Goal: Information Seeking & Learning: Learn about a topic

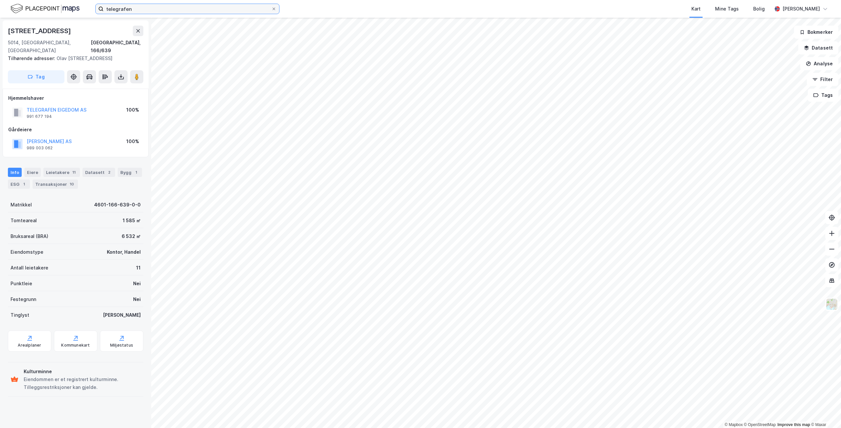
click at [128, 10] on input "telegrafen" at bounding box center [188, 9] width 168 height 10
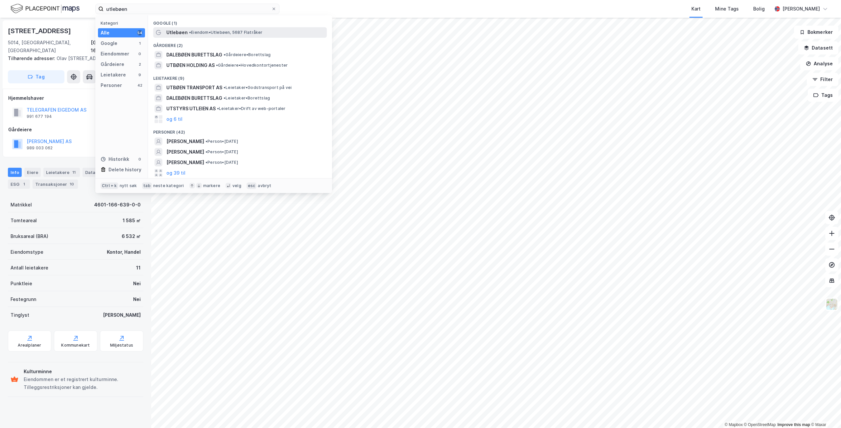
click at [209, 34] on span "• Eiendom • Utlebøen, 5687 Flatråker" at bounding box center [226, 32] width 74 height 5
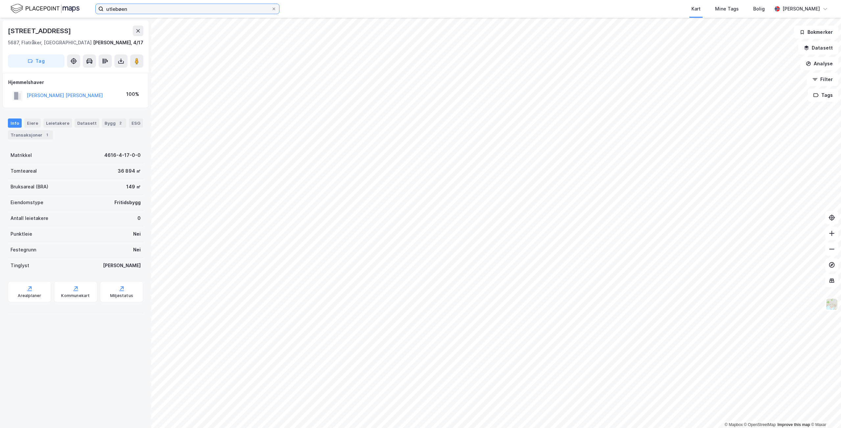
click at [143, 9] on input "utlebøen" at bounding box center [188, 9] width 168 height 10
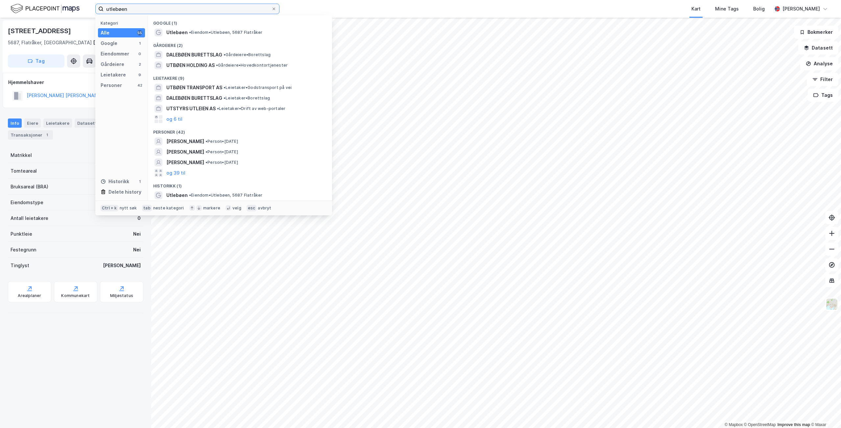
drag, startPoint x: 143, startPoint y: 9, endPoint x: 72, endPoint y: 6, distance: 70.7
click at [72, 6] on div "utlebøen Kategori Alle 55 Google 1 Eiendommer 0 Gårdeiere 2 Leietakere 9 Person…" at bounding box center [420, 9] width 841 height 18
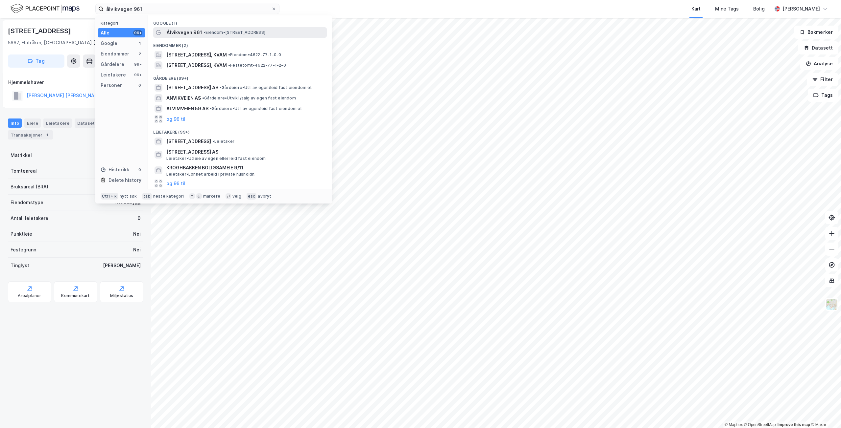
click at [224, 36] on div "Ålvikvegen 961 • Eiendom • [STREET_ADDRESS]" at bounding box center [245, 33] width 159 height 8
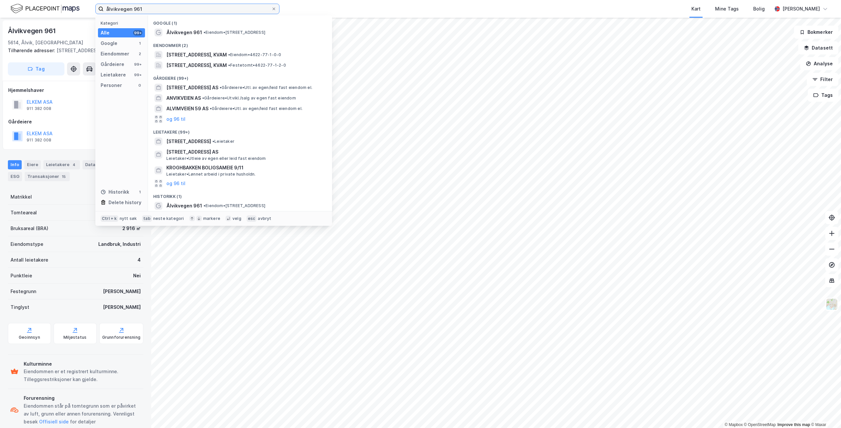
drag, startPoint x: 155, startPoint y: 9, endPoint x: 91, endPoint y: 2, distance: 64.4
click at [91, 2] on div "ålvikvegen 961 Kategori Alle 99+ Google 1 Eiendommer 2 Gårdeiere 99+ Leietakere…" at bounding box center [420, 9] width 841 height 18
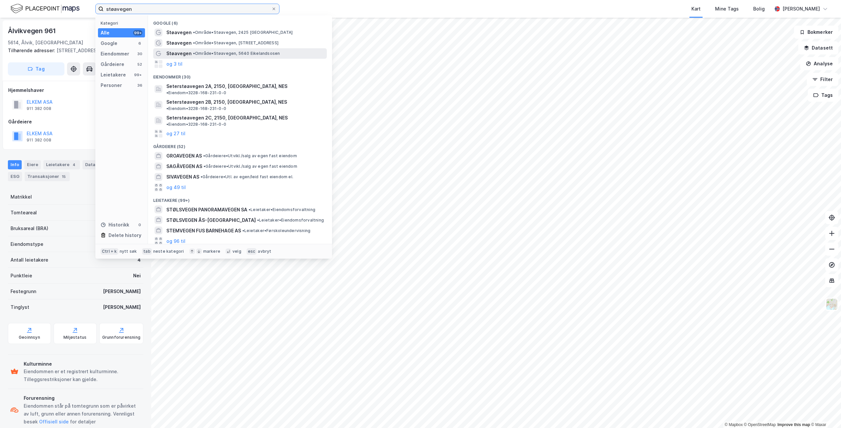
type input "støavegen"
click at [178, 50] on span "Støavegen" at bounding box center [178, 54] width 25 height 8
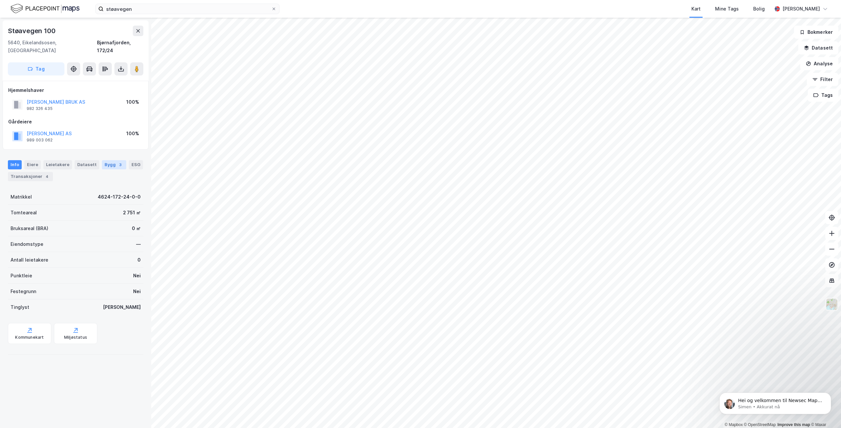
click at [103, 160] on div "Bygg 3" at bounding box center [114, 164] width 24 height 9
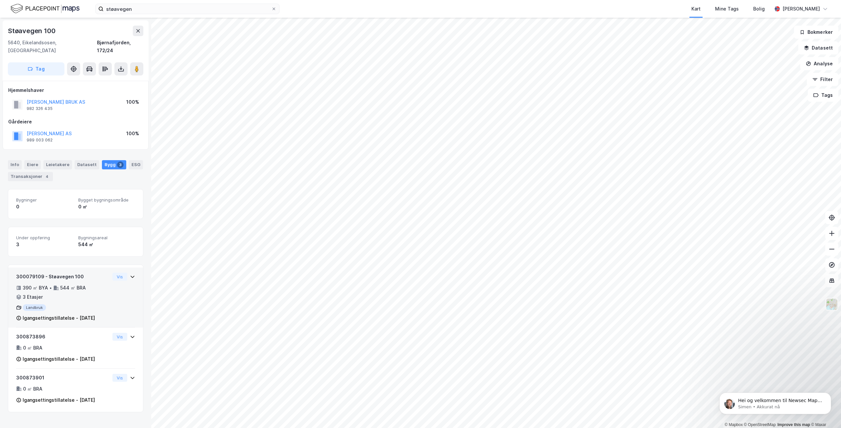
click at [71, 305] on div "Landbruk" at bounding box center [63, 308] width 94 height 7
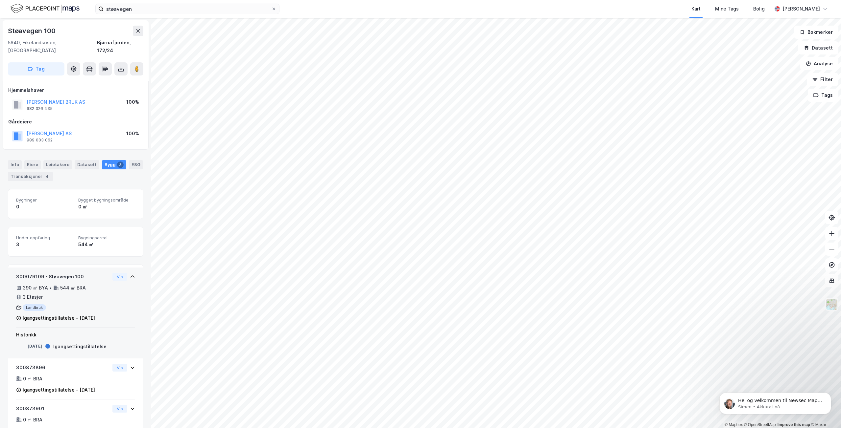
scroll to position [15, 0]
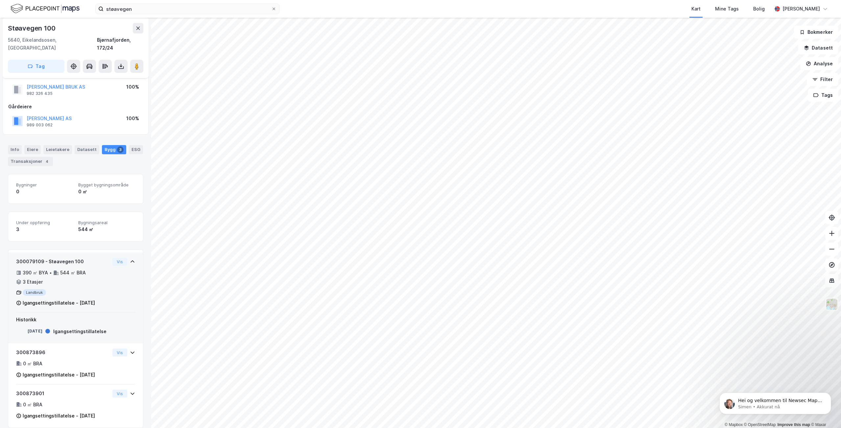
click at [81, 289] on div "Landbruk" at bounding box center [63, 292] width 94 height 7
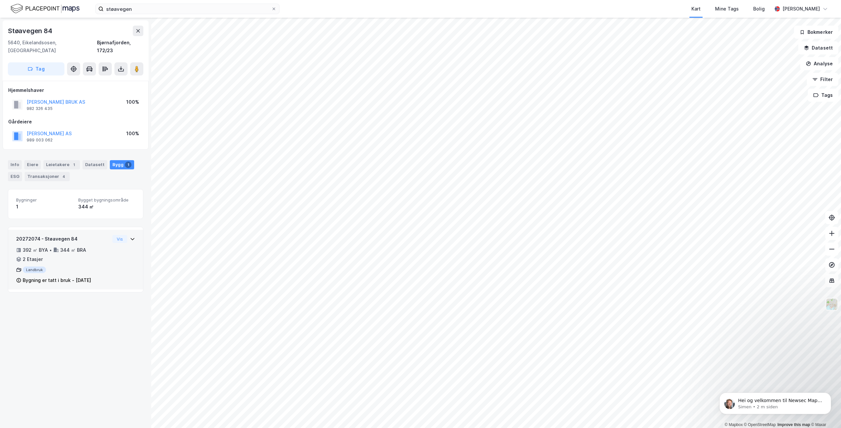
click at [133, 231] on div "20272074 - Støavegen 84 392 ㎡ BYA • 344 ㎡ BRA • 2 Etasjer Landbruk Bygning er t…" at bounding box center [75, 260] width 135 height 60
click at [130, 238] on icon at bounding box center [132, 239] width 4 height 2
click at [130, 237] on icon at bounding box center [132, 239] width 5 height 5
click at [130, 238] on icon at bounding box center [132, 239] width 4 height 2
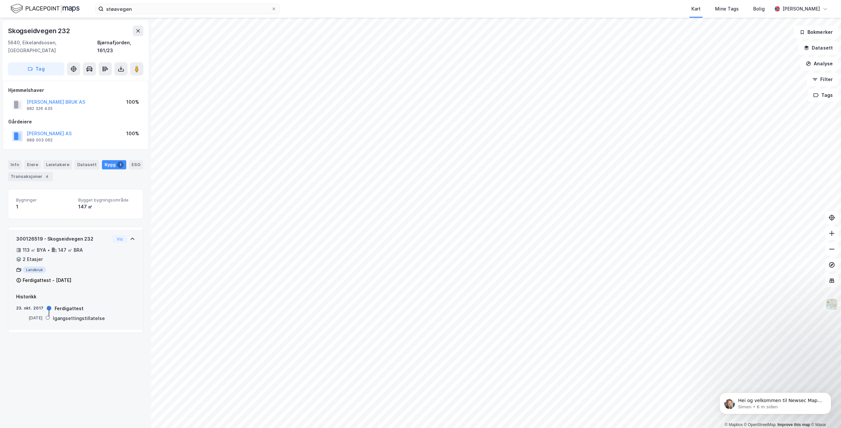
click at [449, 428] on html "støavegen Kart Mine Tags Bolig [PERSON_NAME] © Mapbox © OpenStreetMap Improve t…" at bounding box center [420, 214] width 841 height 428
click at [130, 238] on icon at bounding box center [132, 239] width 4 height 2
click at [15, 160] on div "Info" at bounding box center [15, 164] width 14 height 9
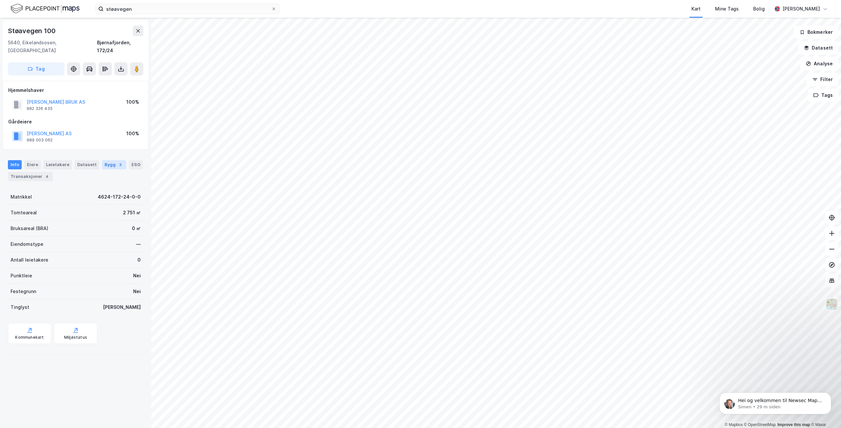
click at [103, 160] on div "Bygg 3" at bounding box center [114, 164] width 24 height 9
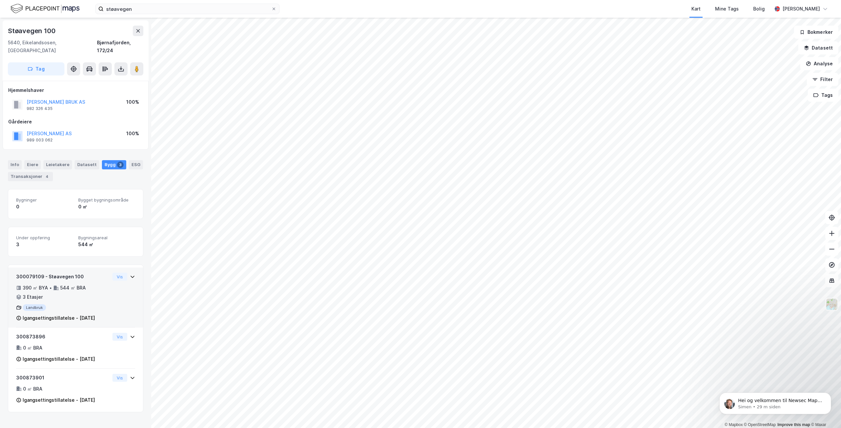
click at [94, 304] on div "300079109 - Støavegen 100 390 ㎡ BYA • 544 ㎡ BRA • 3 Etasjer Landbruk Igangsetti…" at bounding box center [63, 297] width 94 height 49
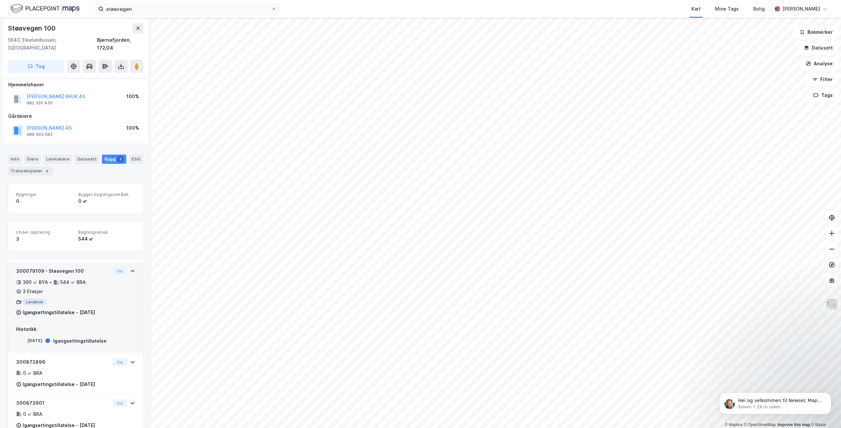
scroll to position [15, 0]
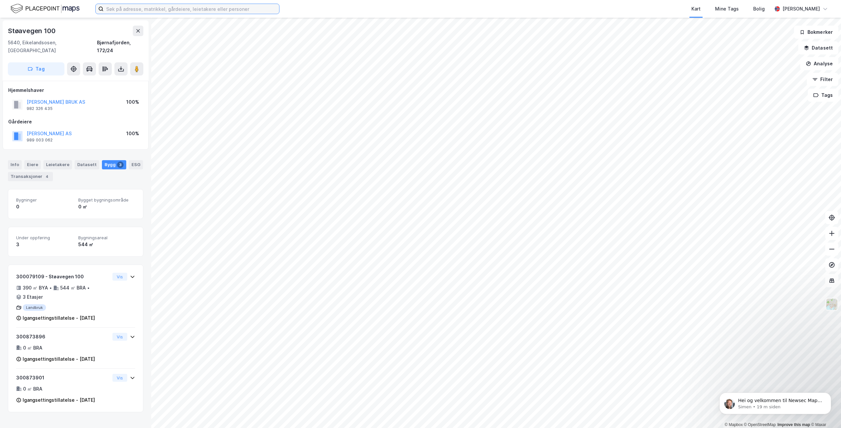
click at [122, 8] on input at bounding box center [191, 9] width 175 height 10
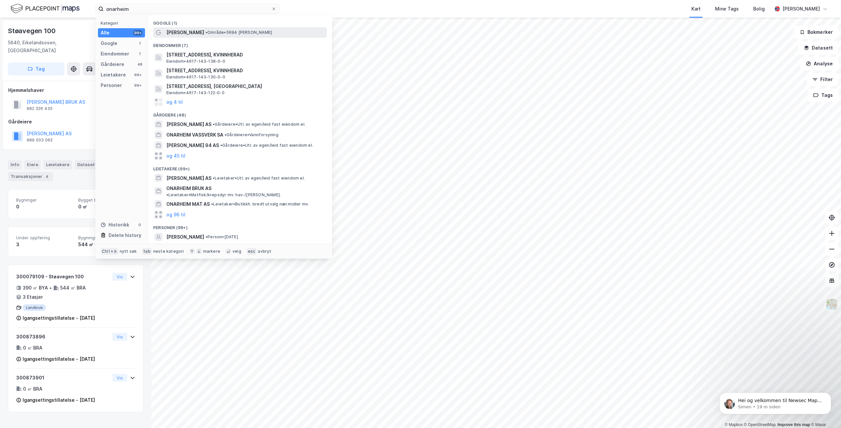
click at [251, 34] on div "Onarheim • Område • 5694 Onarheim" at bounding box center [245, 33] width 159 height 8
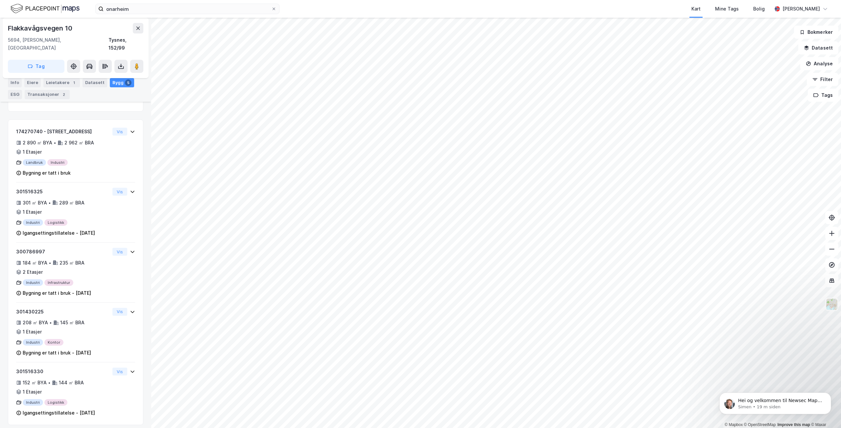
scroll to position [158, 0]
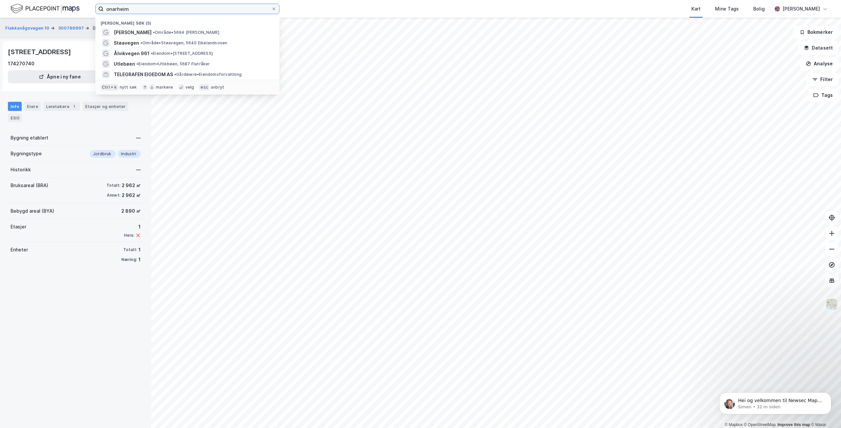
click at [201, 7] on input "onarheim" at bounding box center [188, 9] width 168 height 10
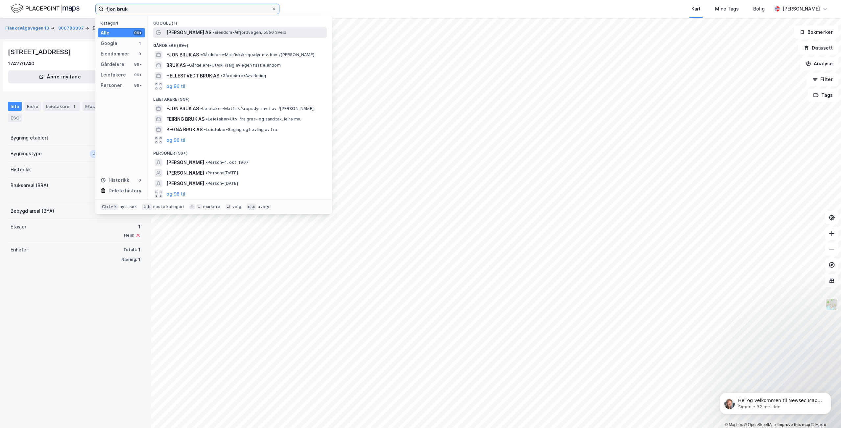
type input "fjon bruk"
click at [213, 34] on span "• Eiendom • Ålfjordvegen, 5550 Sveio" at bounding box center [250, 32] width 74 height 5
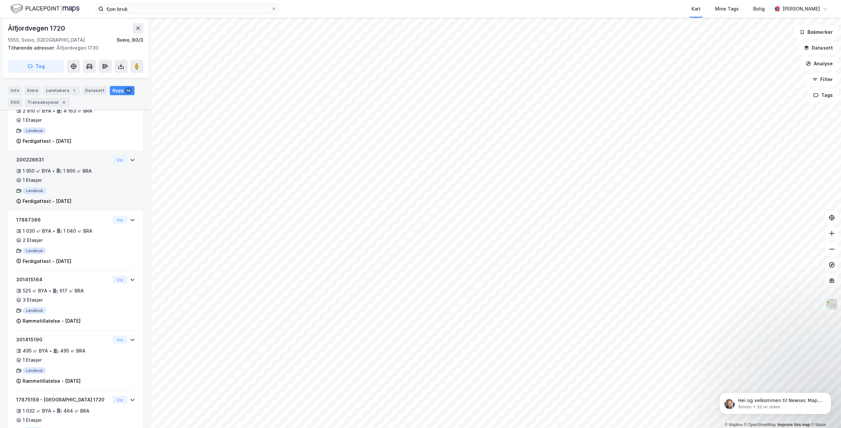
scroll to position [135, 0]
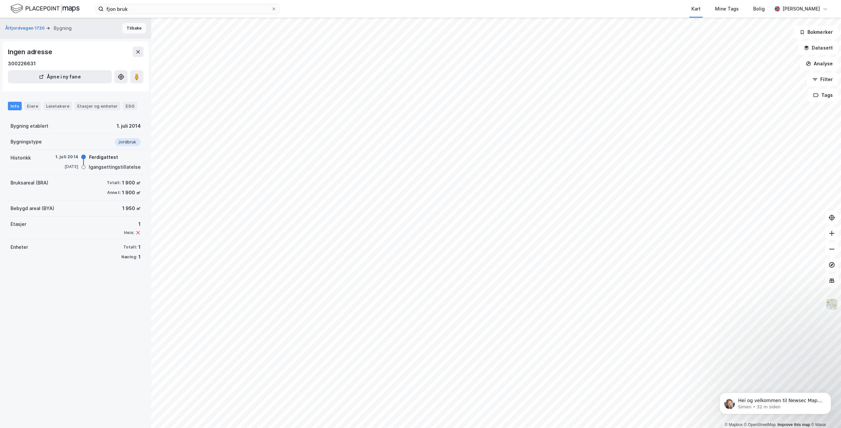
click at [135, 31] on button "Tilbake" at bounding box center [134, 28] width 24 height 11
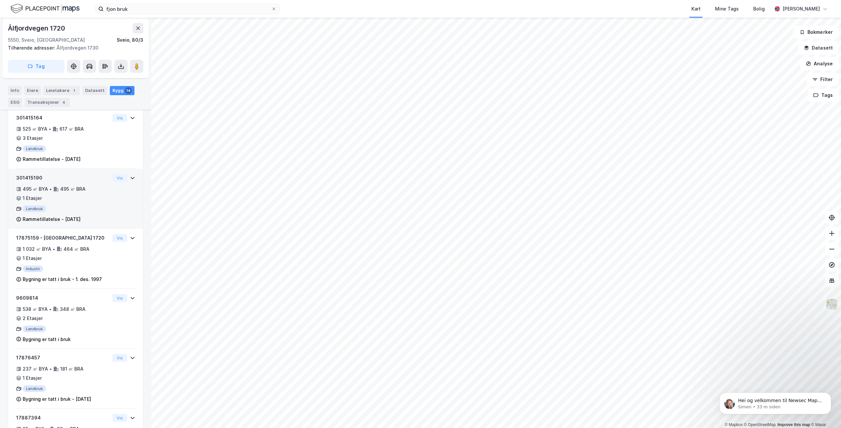
scroll to position [365, 0]
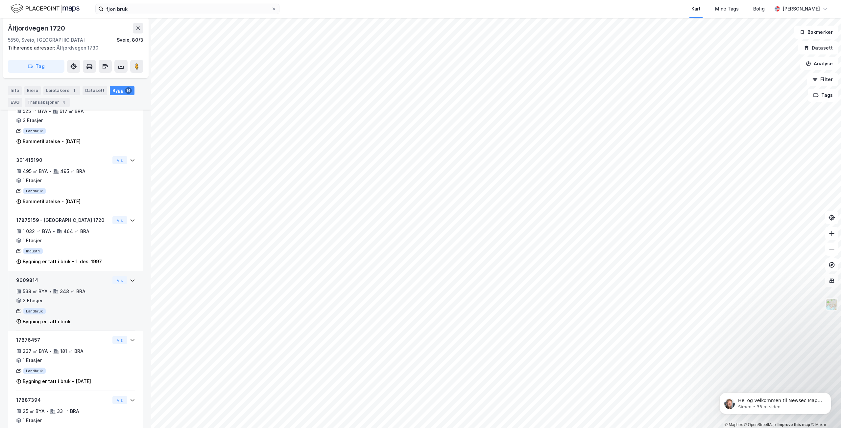
click at [83, 289] on div "538 ㎡ BYA • 348 ㎡ BRA • 2 Etasjer" at bounding box center [63, 296] width 94 height 17
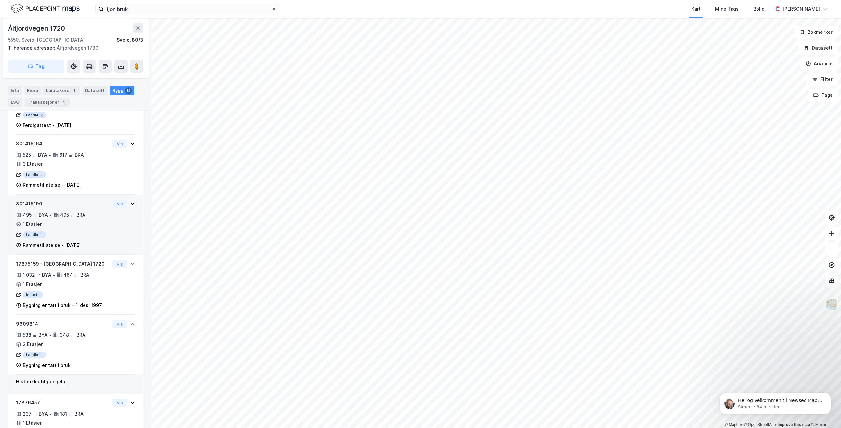
scroll to position [321, 0]
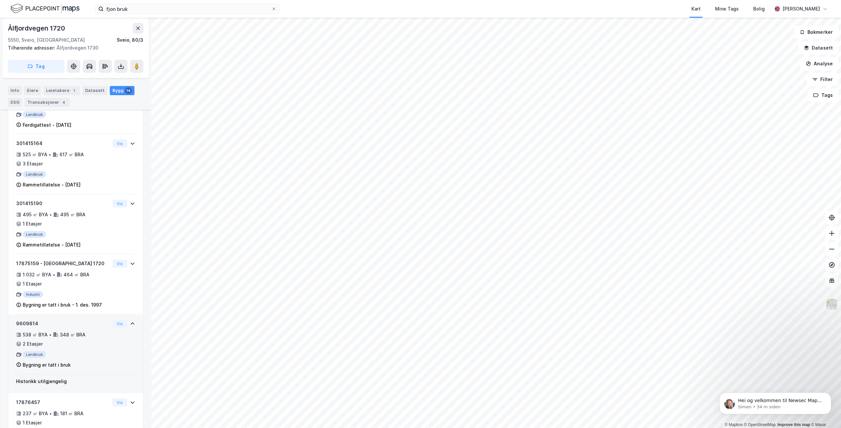
click at [78, 336] on div "538 ㎡ BYA • 348 ㎡ BRA • 2 Etasjer" at bounding box center [63, 339] width 94 height 17
click at [130, 321] on icon at bounding box center [132, 323] width 5 height 5
click at [41, 332] on div "538 ㎡ BYA • 348 ㎡ BRA • 2 Etasjer" at bounding box center [63, 339] width 94 height 17
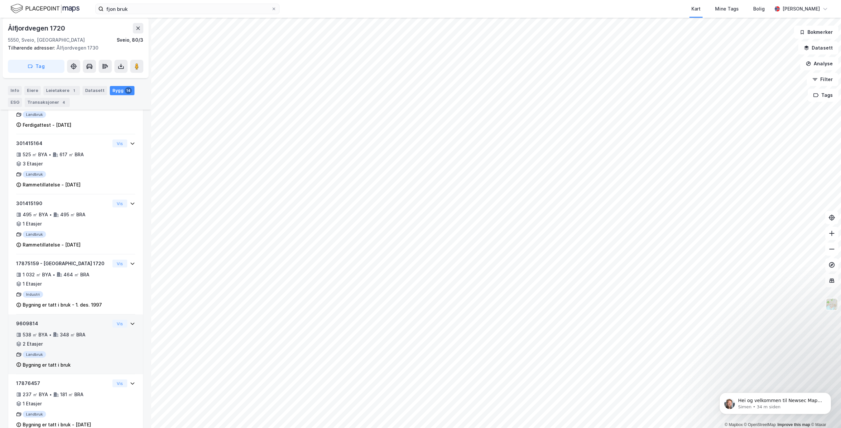
click at [41, 332] on div "538 ㎡ BYA • 348 ㎡ BRA • 2 Etasjer" at bounding box center [63, 339] width 94 height 17
click at [35, 320] on div "9609814" at bounding box center [63, 324] width 94 height 8
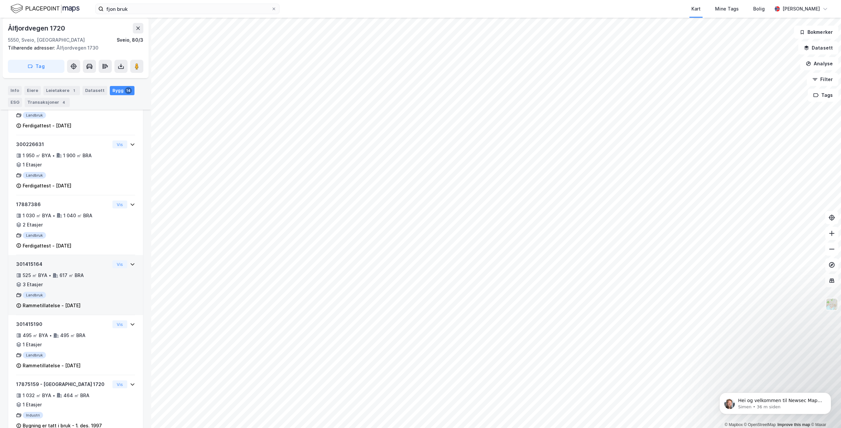
scroll to position [332, 0]
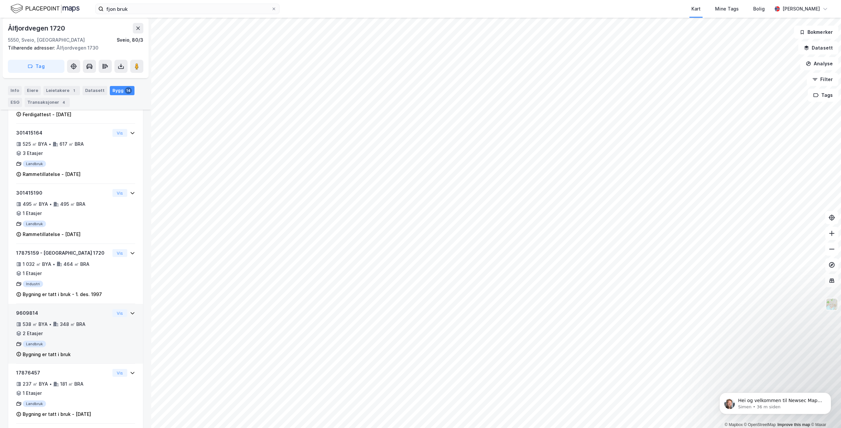
click at [94, 321] on div "538 ㎡ BYA • 348 ㎡ BRA • 2 Etasjer" at bounding box center [63, 329] width 94 height 17
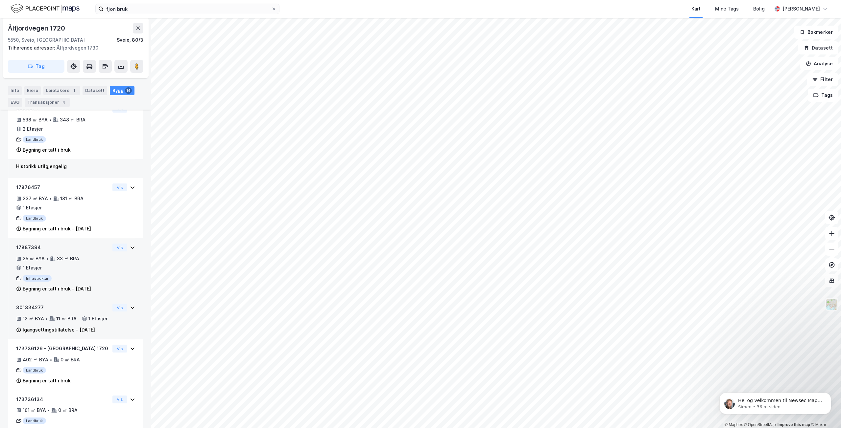
scroll to position [595, 0]
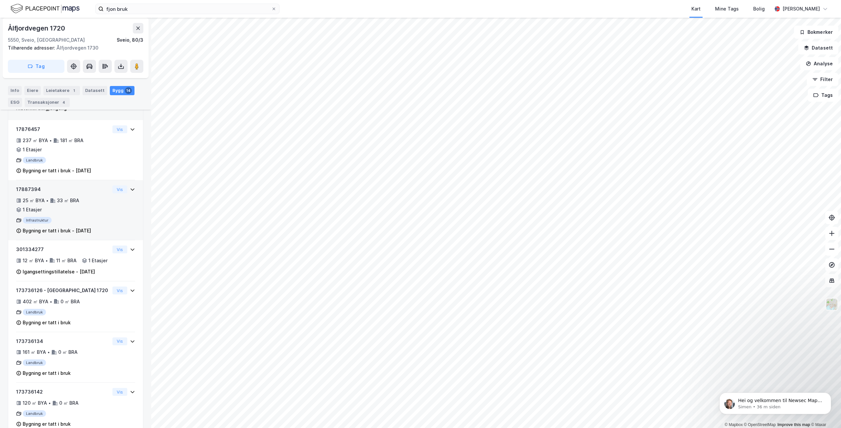
click at [82, 217] on div "17887394 25 ㎡ BYA • 33 ㎡ BRA • 1 Etasjer Infrastruktur Bygning er tatt i bruk -…" at bounding box center [63, 210] width 94 height 49
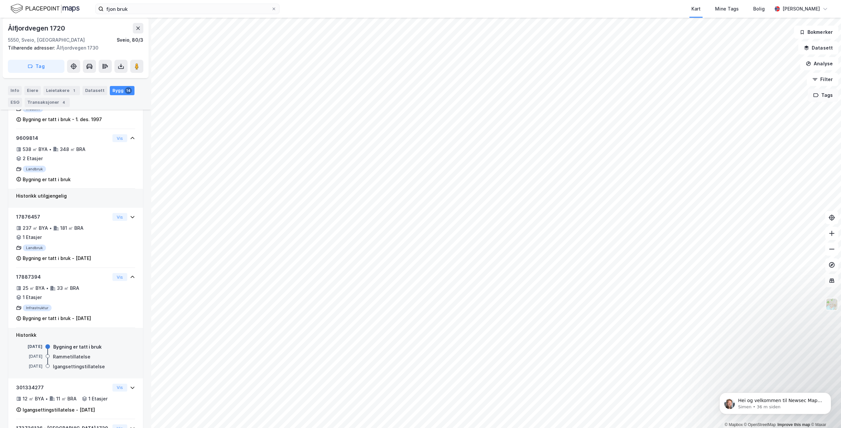
scroll to position [514, 0]
